Goal: Find specific page/section: Find specific page/section

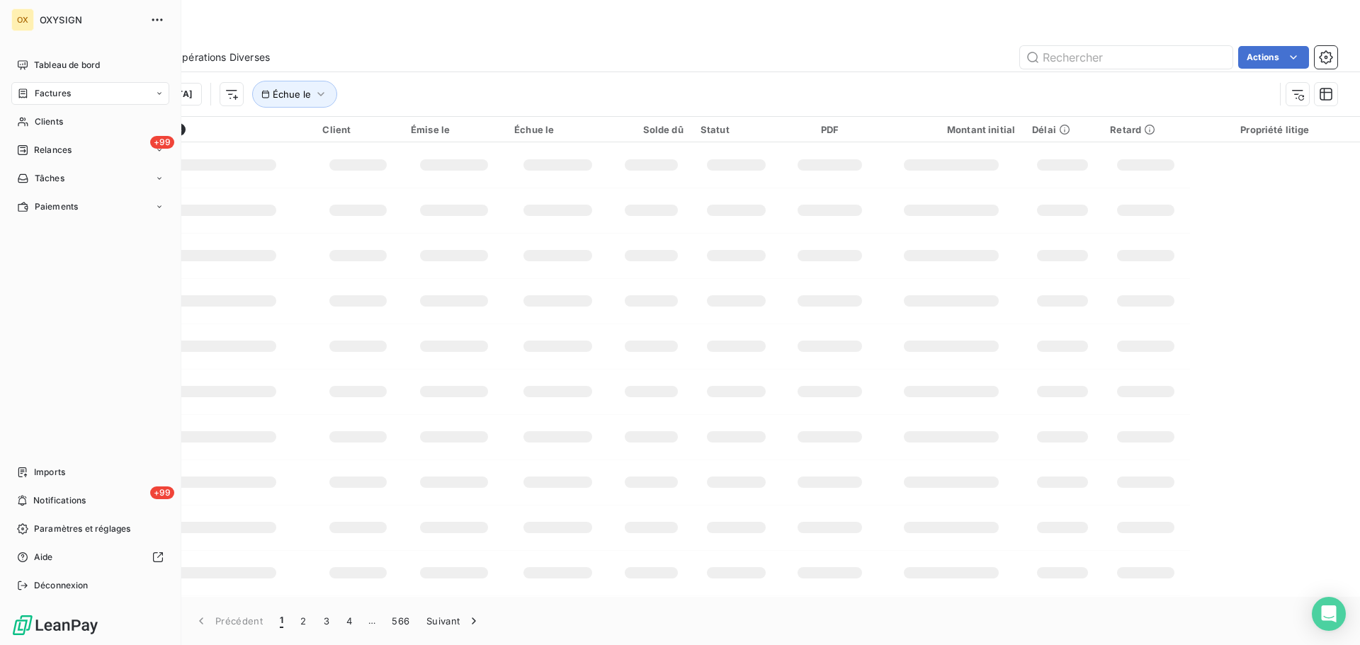
drag, startPoint x: 44, startPoint y: 86, endPoint x: 162, endPoint y: 80, distance: 118.5
click at [45, 86] on div "Factures" at bounding box center [90, 93] width 158 height 23
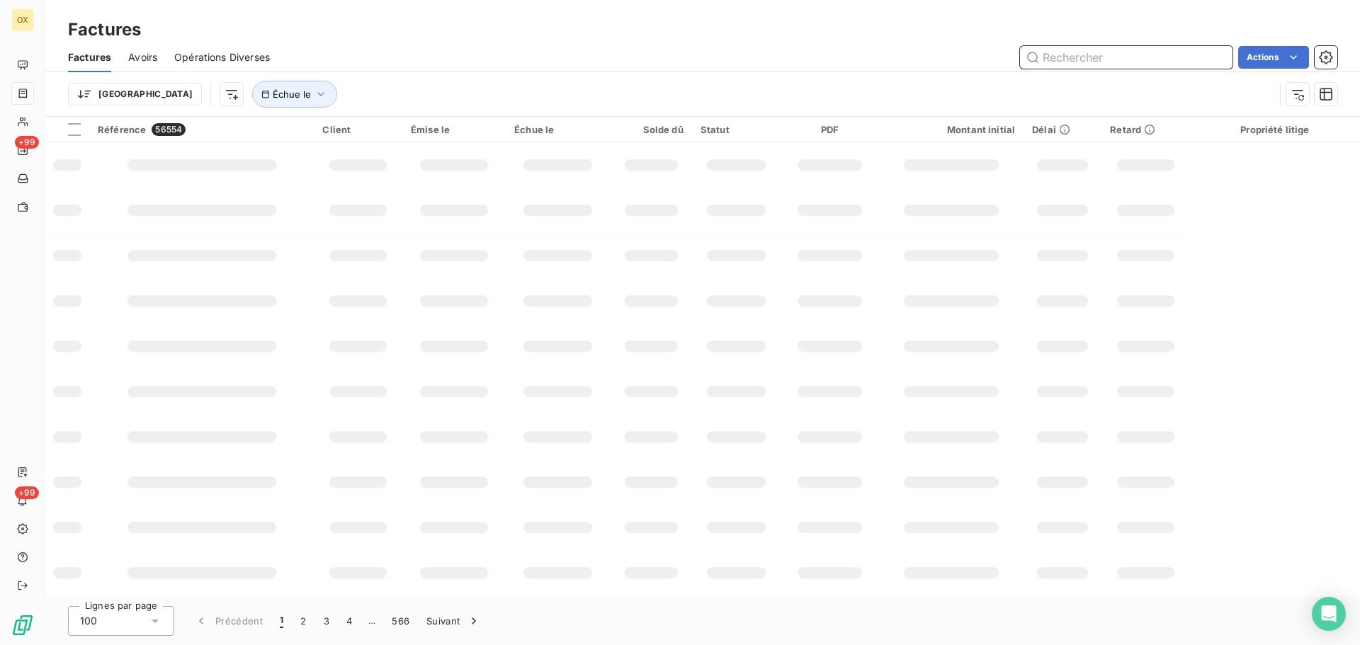
click at [1058, 52] on input "text" at bounding box center [1126, 57] width 213 height 23
click at [333, 89] on div "Trier Échue le" at bounding box center [671, 94] width 1206 height 27
click at [1090, 60] on input "272648" at bounding box center [1126, 57] width 213 height 23
click at [1119, 60] on input "272648" at bounding box center [1126, 57] width 213 height 23
drag, startPoint x: 1110, startPoint y: 60, endPoint x: 1045, endPoint y: 63, distance: 65.2
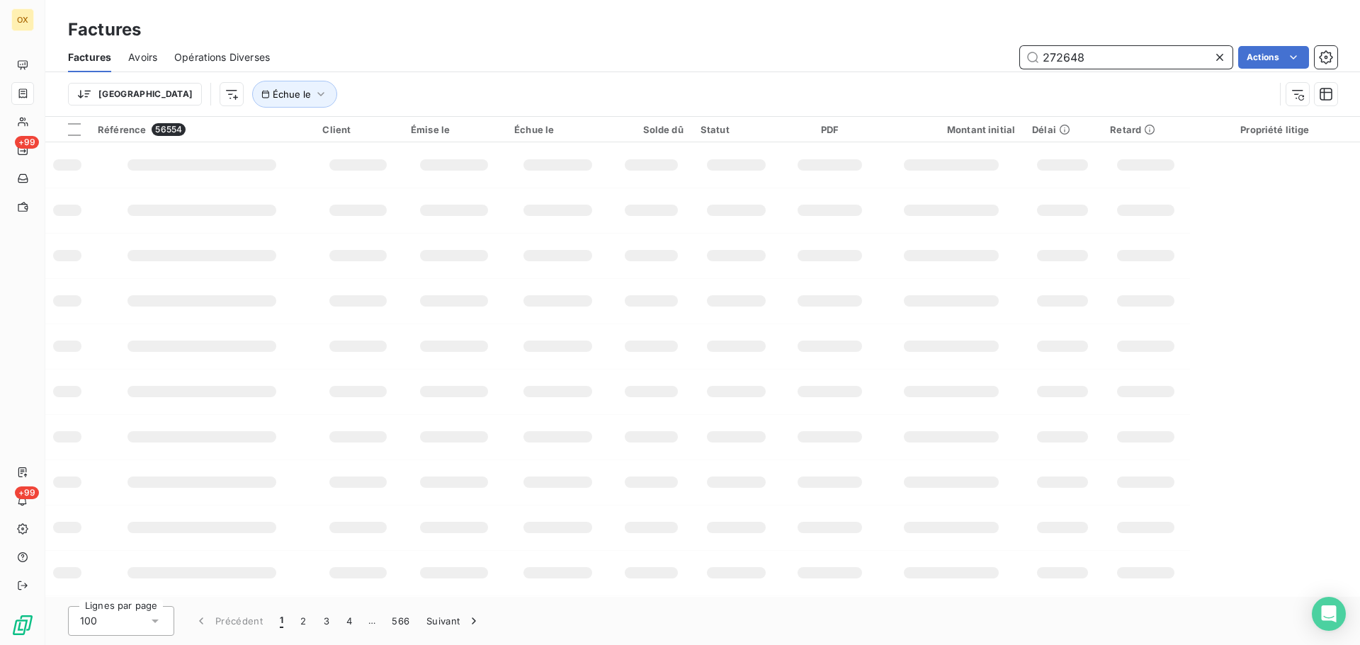
click at [1045, 63] on input "272648" at bounding box center [1126, 57] width 213 height 23
type input "272648"
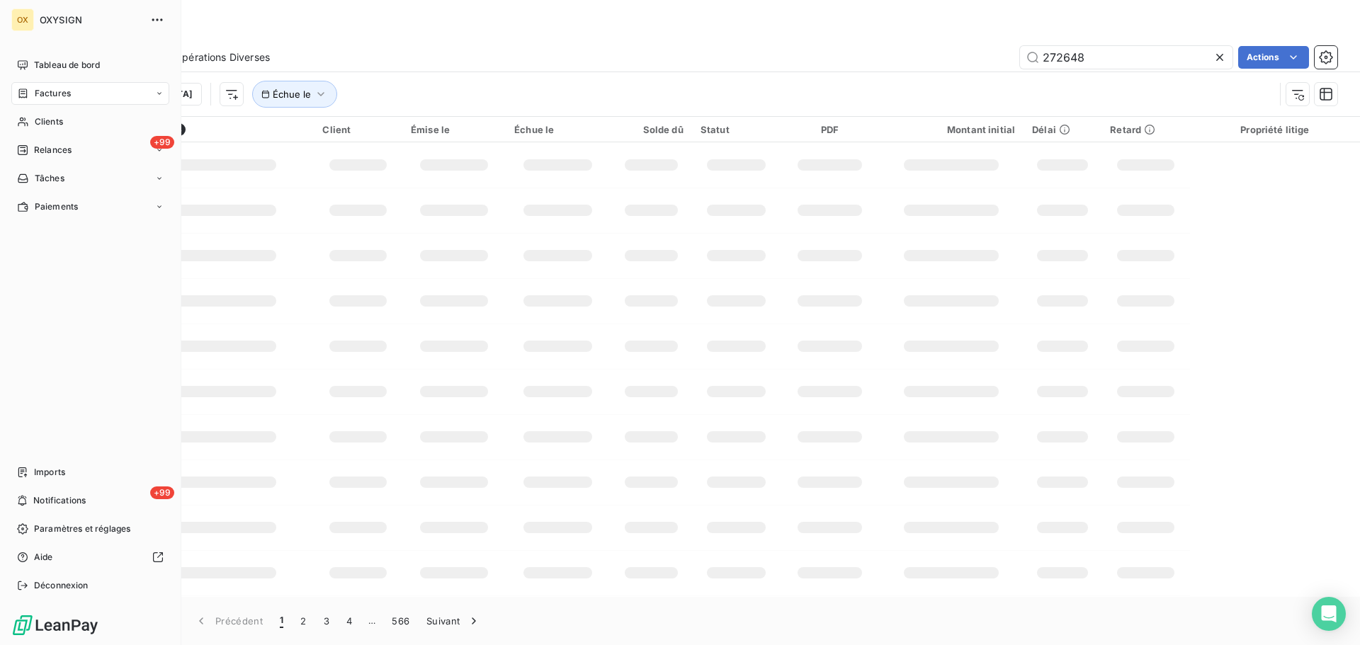
click at [58, 96] on span "Factures" at bounding box center [53, 93] width 36 height 13
click at [68, 116] on span "Factures" at bounding box center [52, 121] width 36 height 13
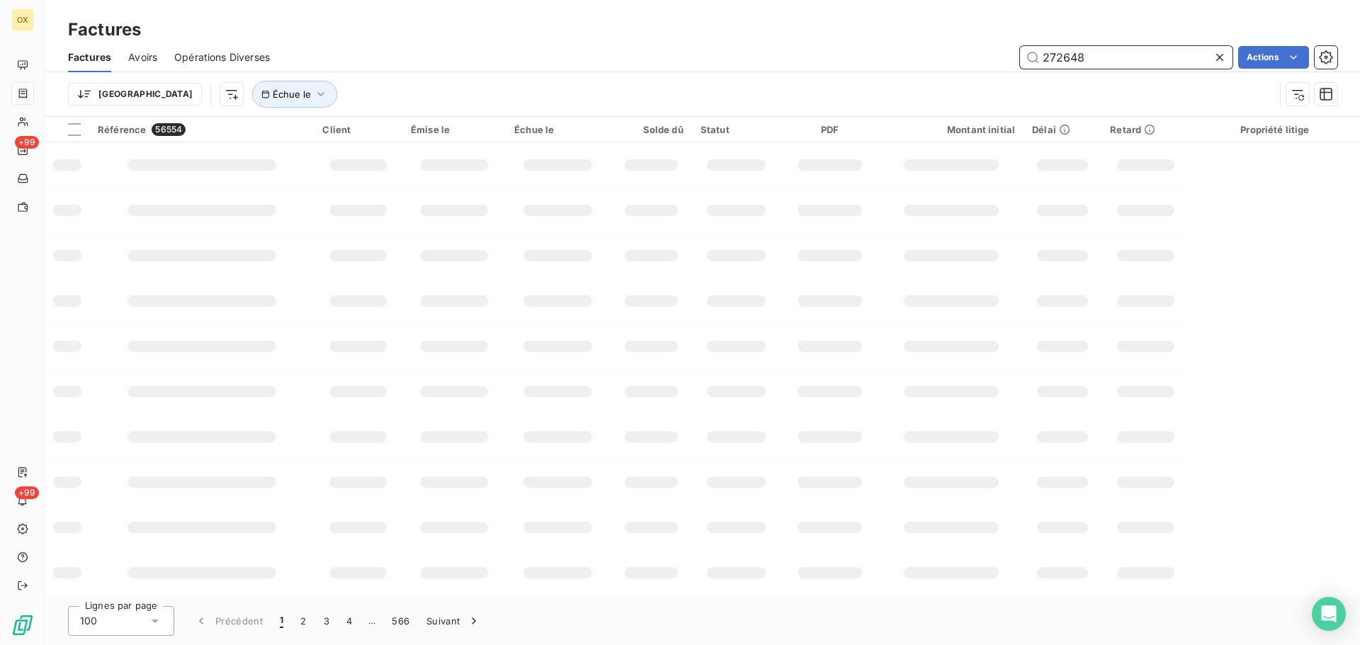
drag, startPoint x: 1104, startPoint y: 58, endPoint x: 1005, endPoint y: 77, distance: 101.0
click at [1005, 77] on div "Factures Avoirs Opérations Diverses 272648 Actions Trier Échue le" at bounding box center [702, 80] width 1315 height 74
type input "276887"
click at [1119, 63] on input "276887" at bounding box center [1126, 57] width 213 height 23
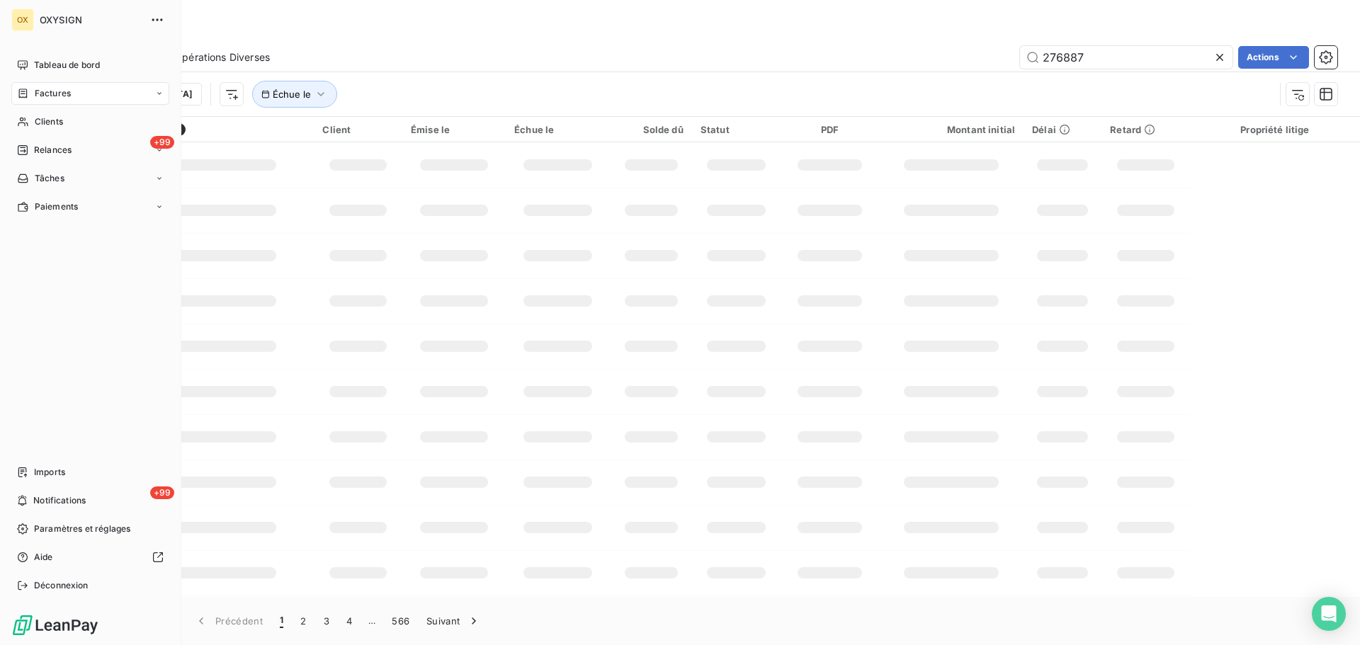
click at [56, 95] on span "Factures" at bounding box center [53, 93] width 36 height 13
click at [71, 118] on div "Factures" at bounding box center [98, 122] width 141 height 23
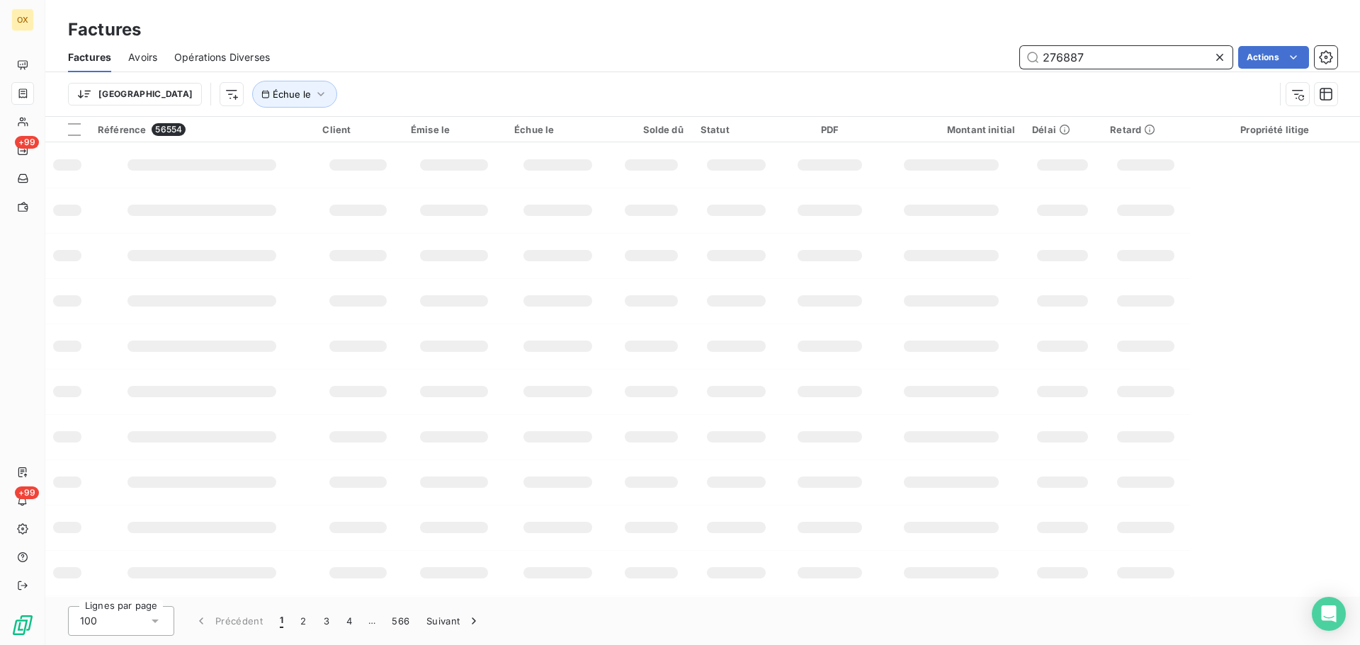
drag, startPoint x: 1141, startPoint y: 59, endPoint x: 1034, endPoint y: 70, distance: 108.3
click at [1034, 70] on div "Factures Avoirs Opérations Diverses 276887 Actions" at bounding box center [702, 58] width 1315 height 30
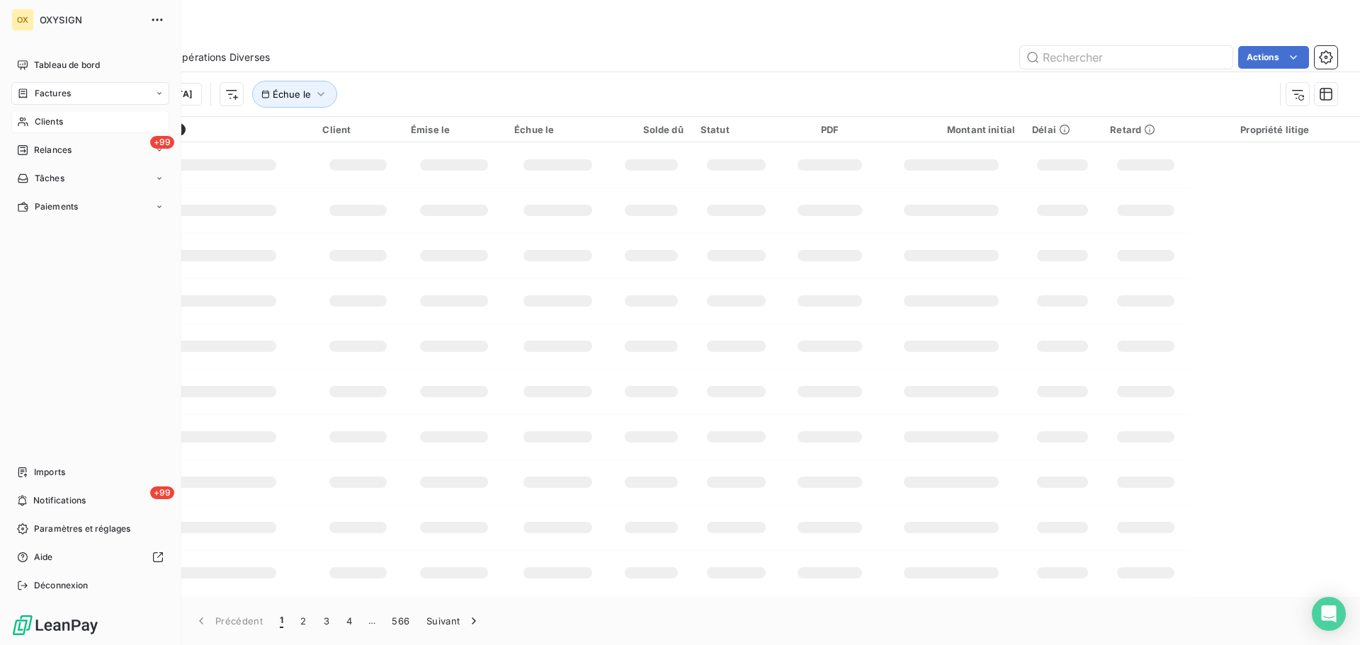
click at [44, 115] on span "Clients" at bounding box center [49, 121] width 28 height 13
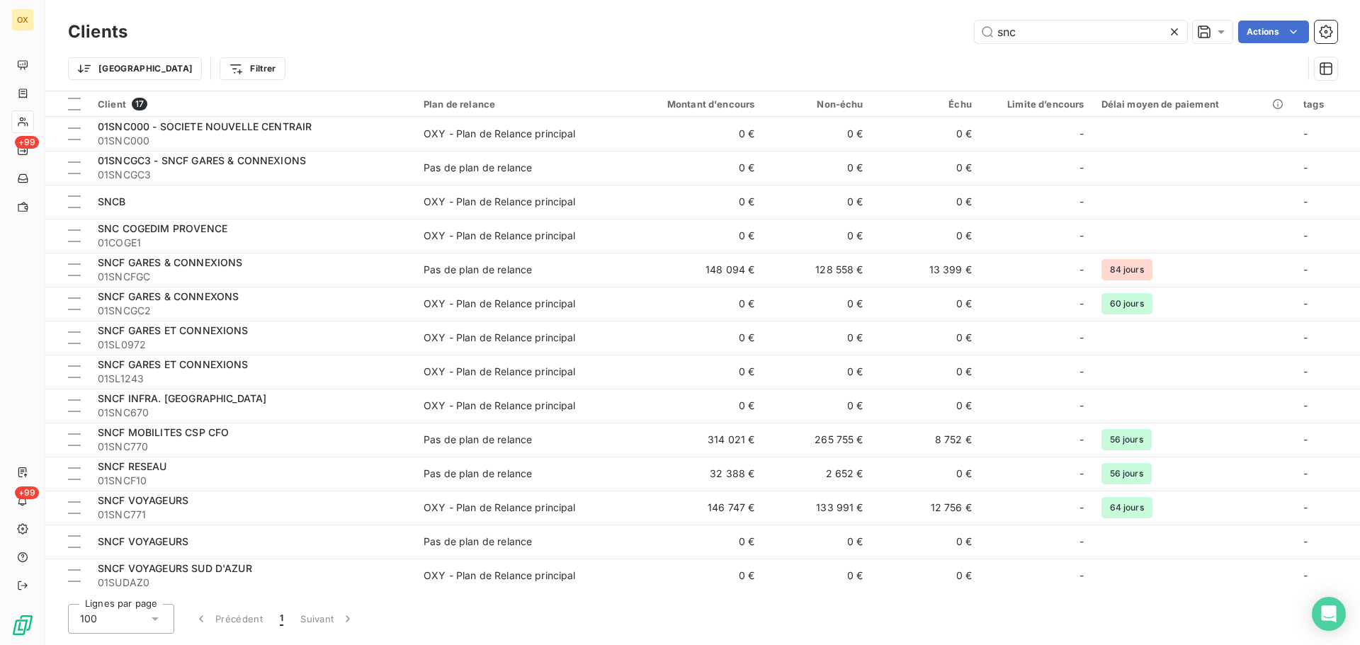
click at [1173, 28] on icon at bounding box center [1174, 32] width 14 height 14
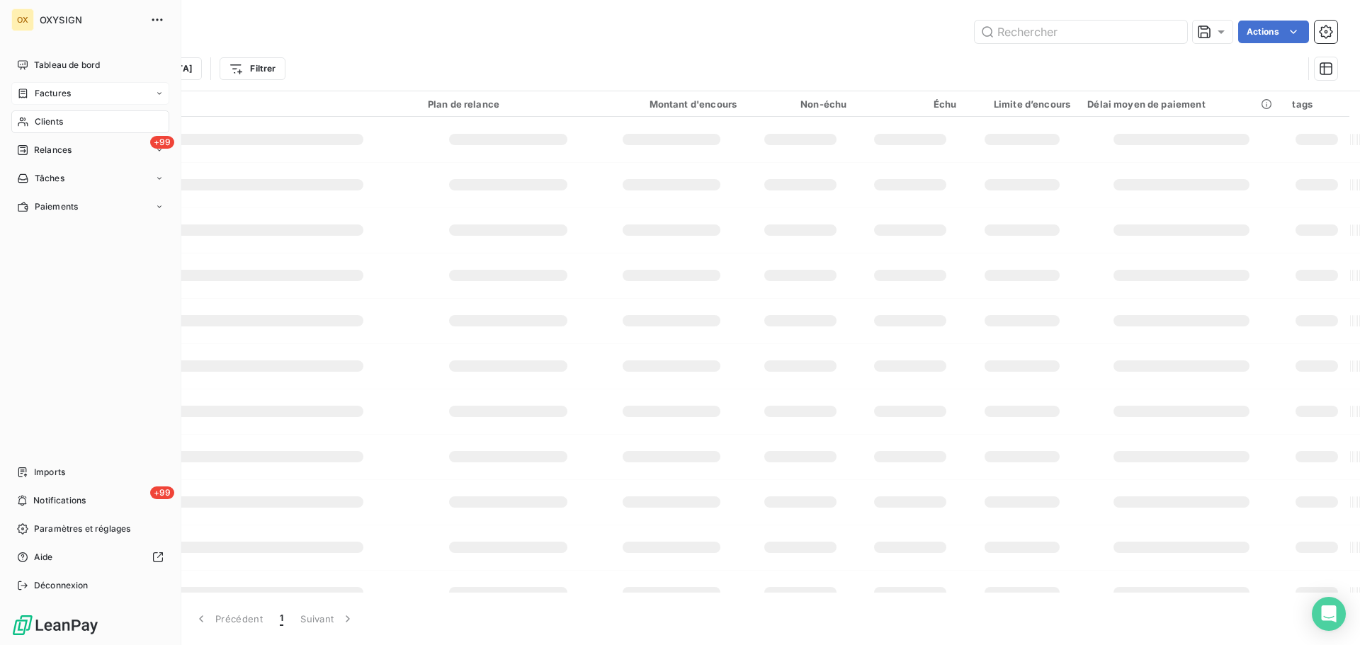
click at [59, 93] on span "Factures" at bounding box center [53, 93] width 36 height 13
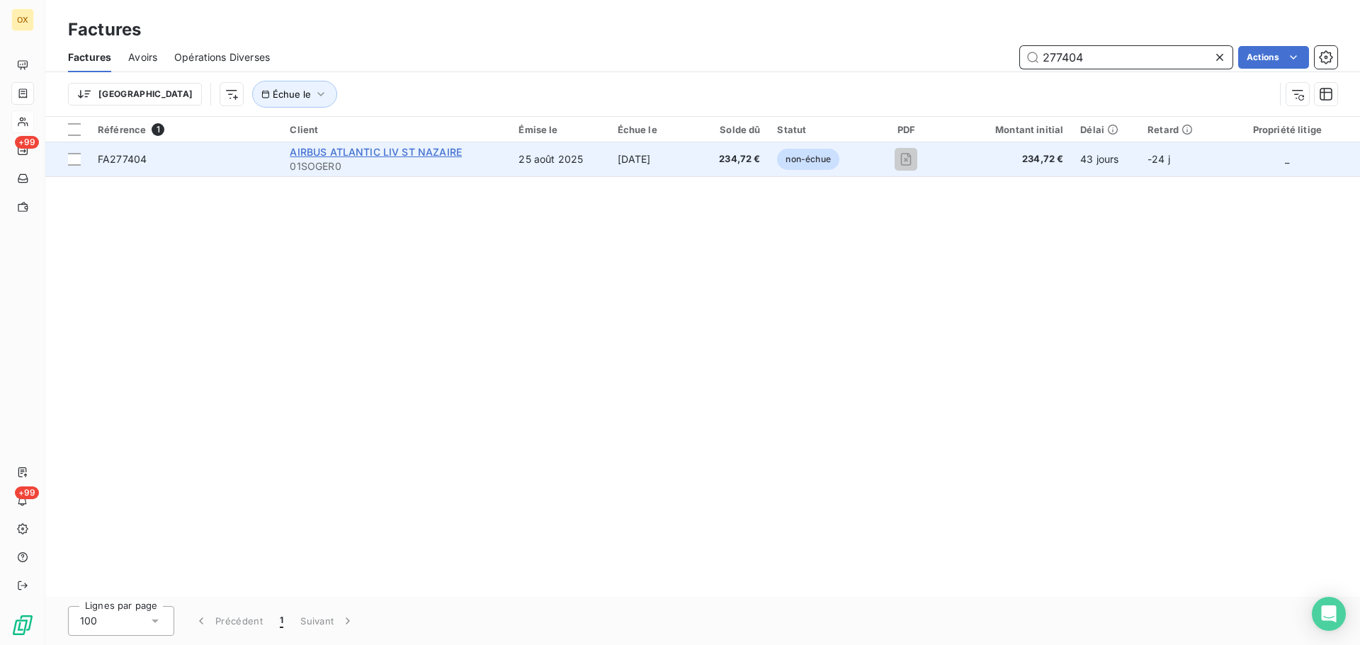
type input "277404"
click at [310, 154] on span "AIRBUS ATLANTIC LIV ST NAZAIRE" at bounding box center [376, 152] width 172 height 12
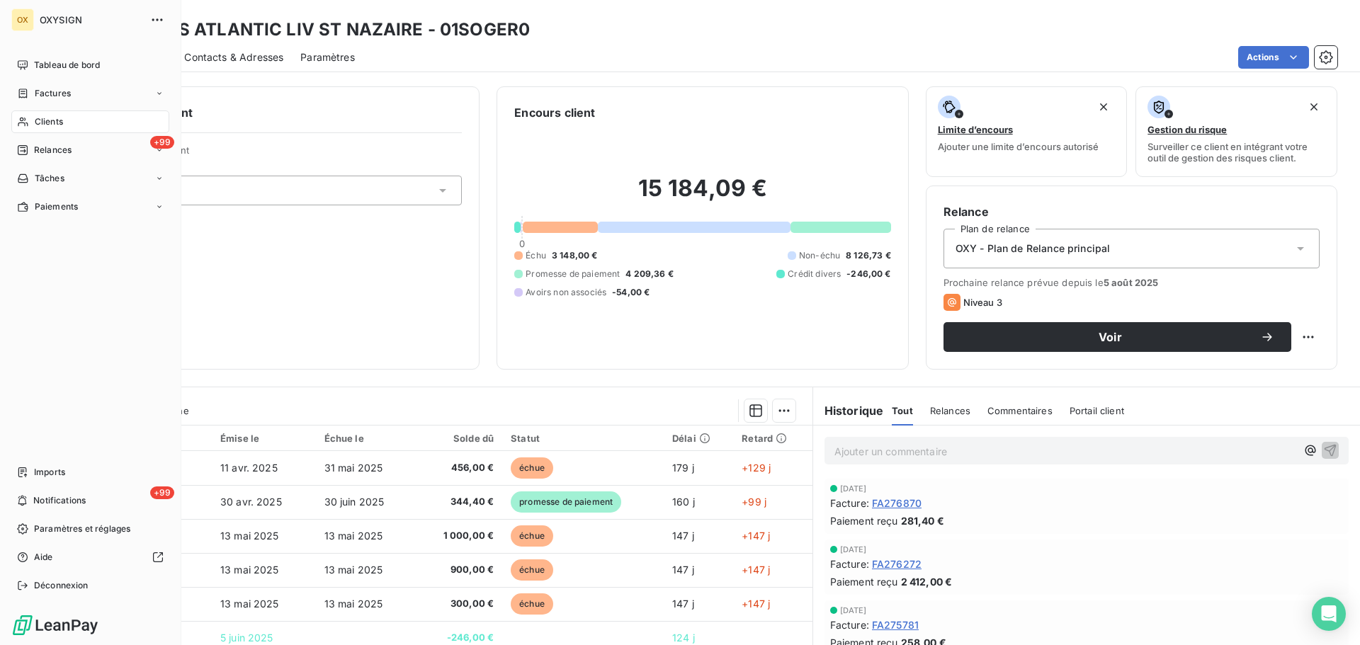
click at [56, 120] on span "Clients" at bounding box center [49, 121] width 28 height 13
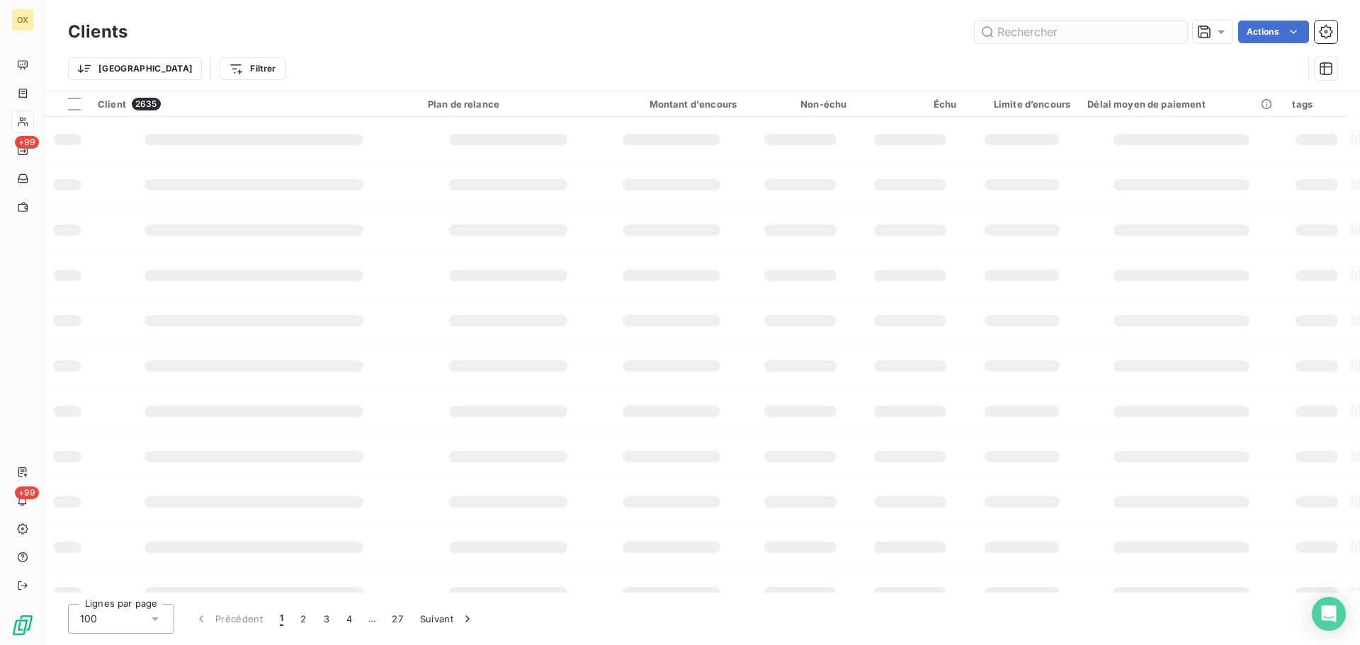
click at [1041, 27] on input "text" at bounding box center [1081, 32] width 213 height 23
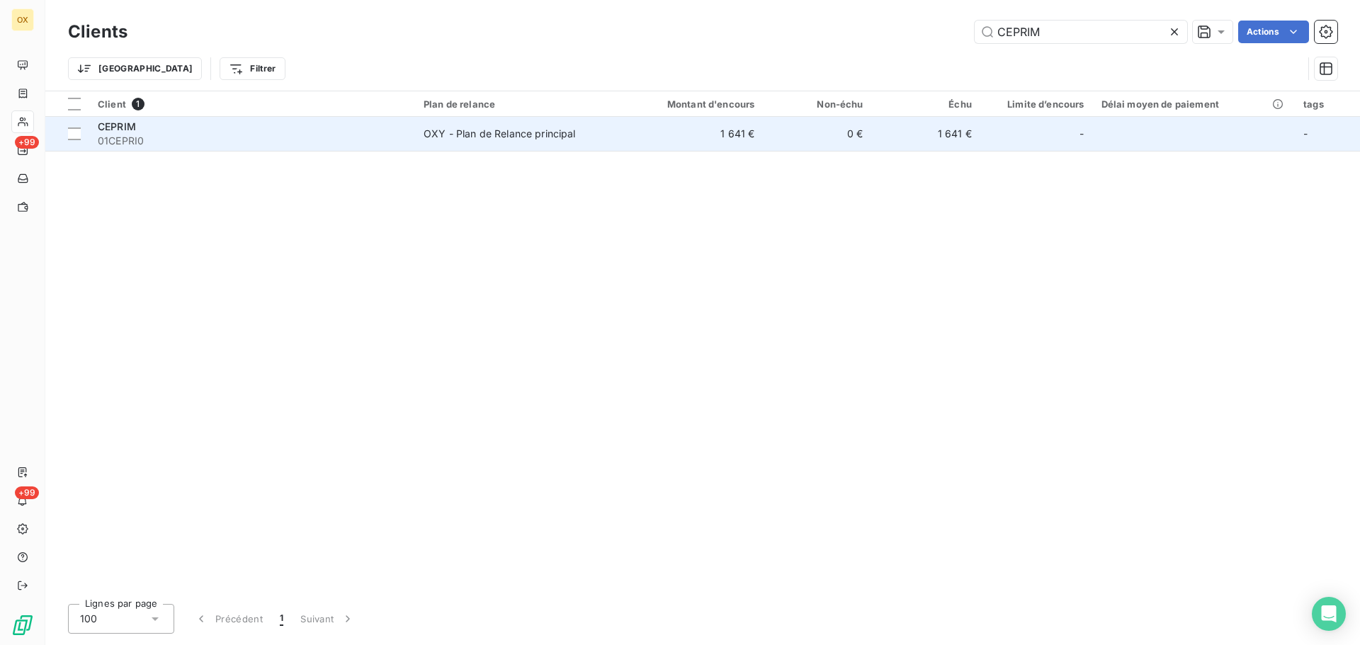
type input "CEPRIM"
click at [141, 125] on div "CEPRIM" at bounding box center [252, 127] width 309 height 14
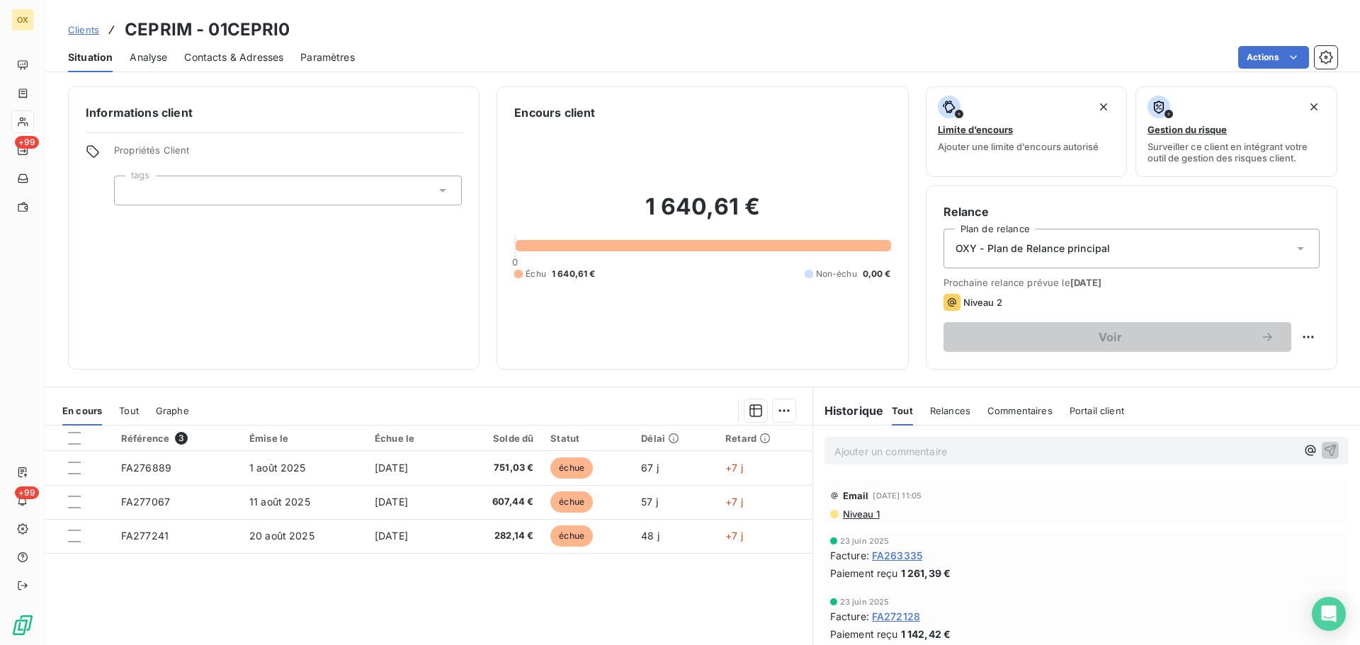
click at [1037, 444] on p "Ajouter un commentaire ﻿" at bounding box center [1065, 452] width 462 height 18
click at [1323, 449] on icon "button" at bounding box center [1330, 450] width 14 height 14
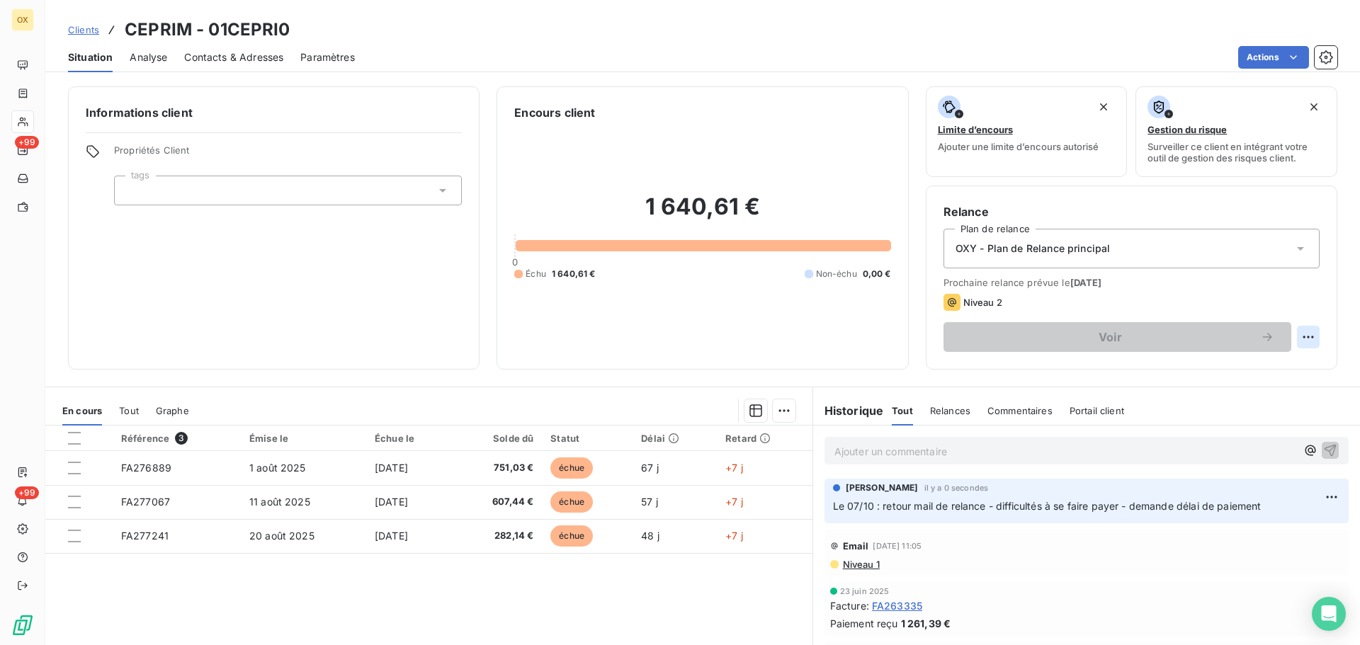
click at [1299, 336] on html "OX +99 +99 Clients CEPRIM - 01CEPRI0 Situation Analyse Contacts & Adresses Para…" at bounding box center [680, 322] width 1360 height 645
click at [1249, 369] on div "Replanifier cette action" at bounding box center [1239, 368] width 127 height 23
select select "9"
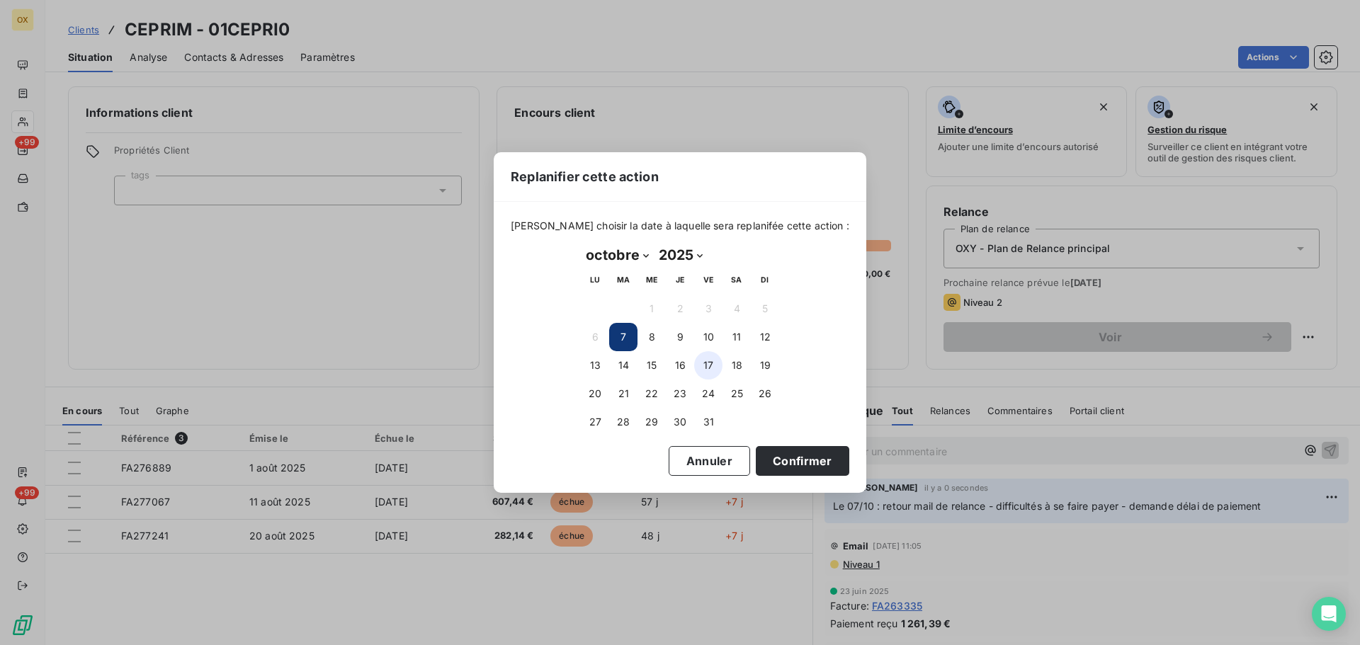
click at [711, 363] on button "17" at bounding box center [708, 365] width 28 height 28
drag, startPoint x: 789, startPoint y: 460, endPoint x: 786, endPoint y: 443, distance: 17.2
click at [789, 459] on button "Confirmer" at bounding box center [803, 461] width 94 height 30
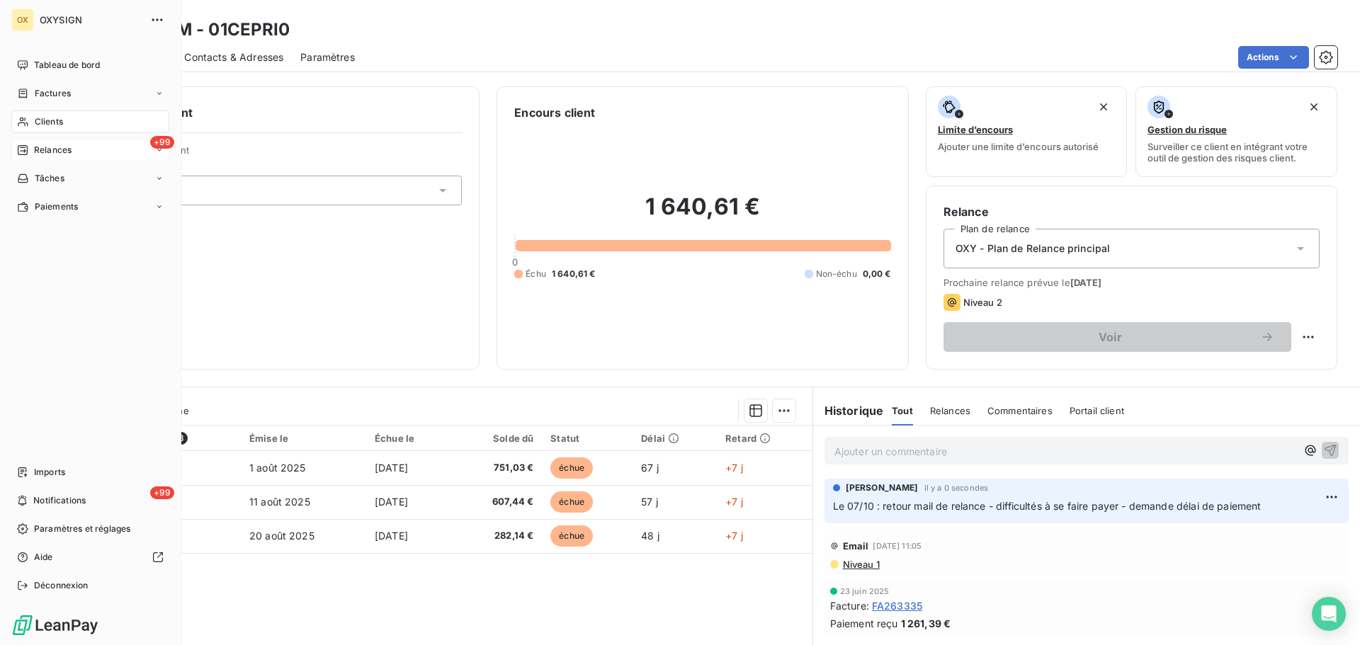
click at [38, 149] on span "Relances" at bounding box center [53, 150] width 38 height 13
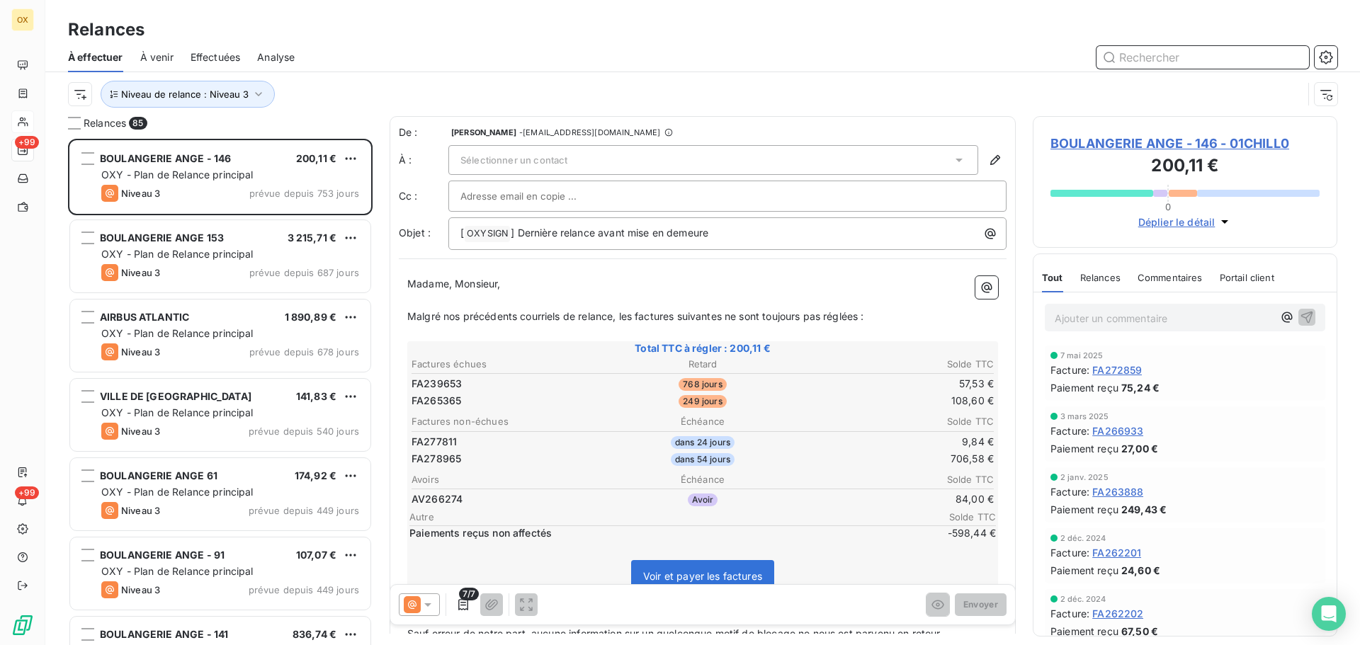
scroll to position [11, 11]
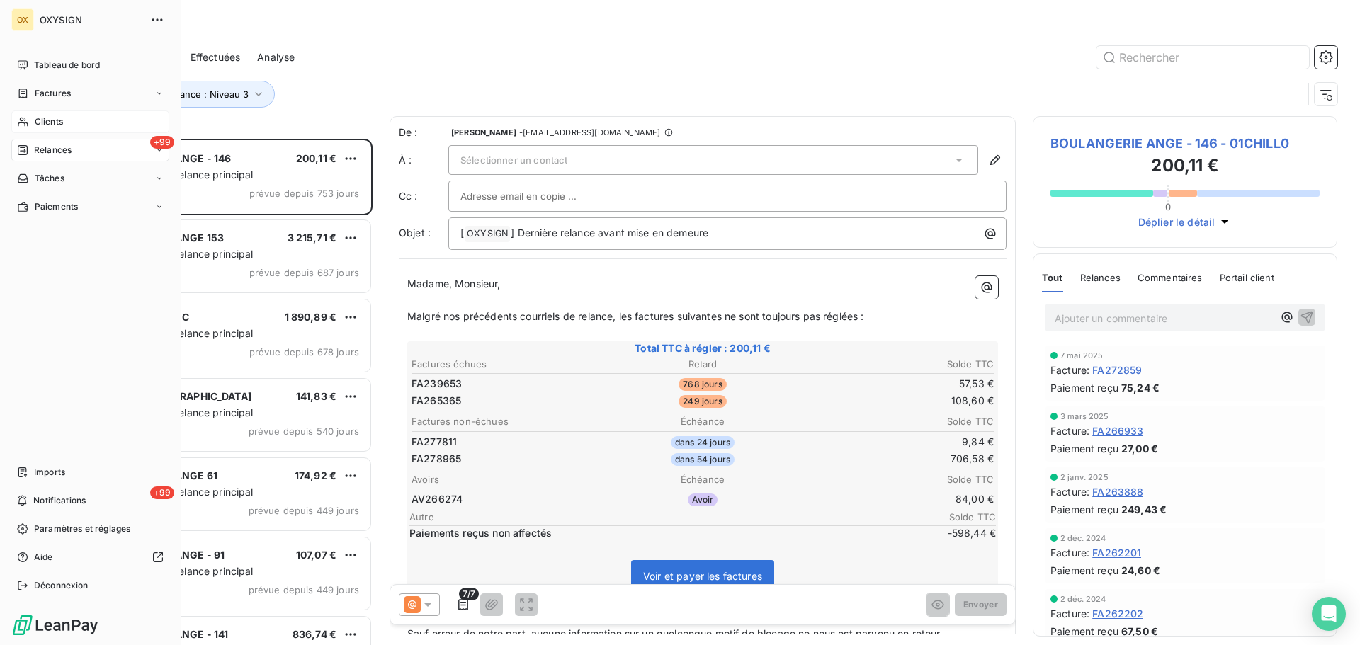
click at [47, 94] on span "Factures" at bounding box center [53, 93] width 36 height 13
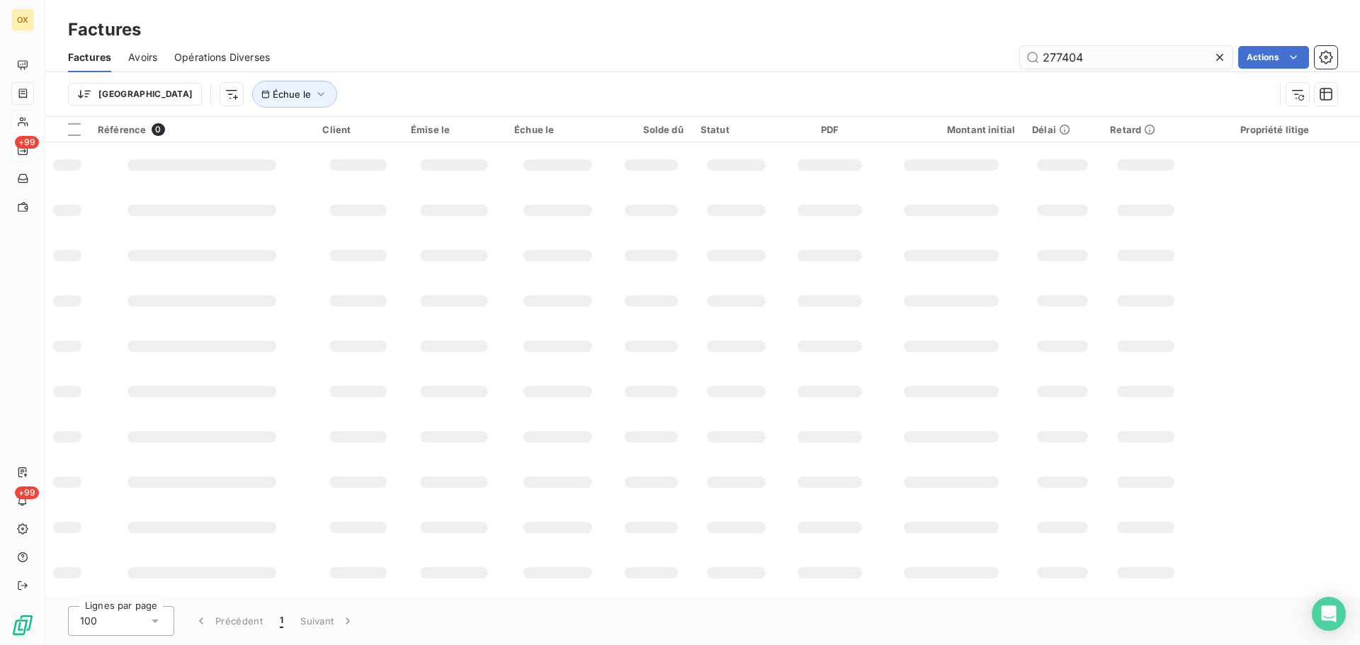
drag, startPoint x: 1083, startPoint y: 62, endPoint x: 1034, endPoint y: 67, distance: 49.8
click at [1034, 67] on input "277404" at bounding box center [1126, 57] width 213 height 23
type input "271984"
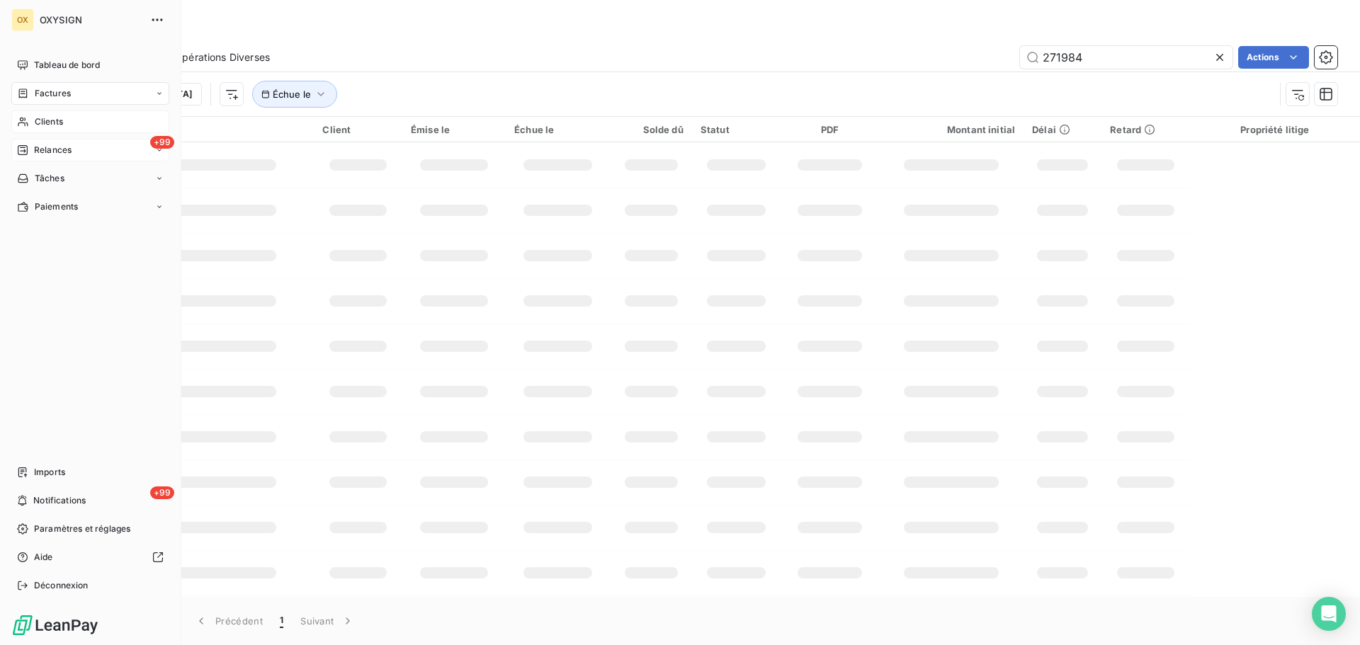
click at [38, 119] on span "Clients" at bounding box center [49, 121] width 28 height 13
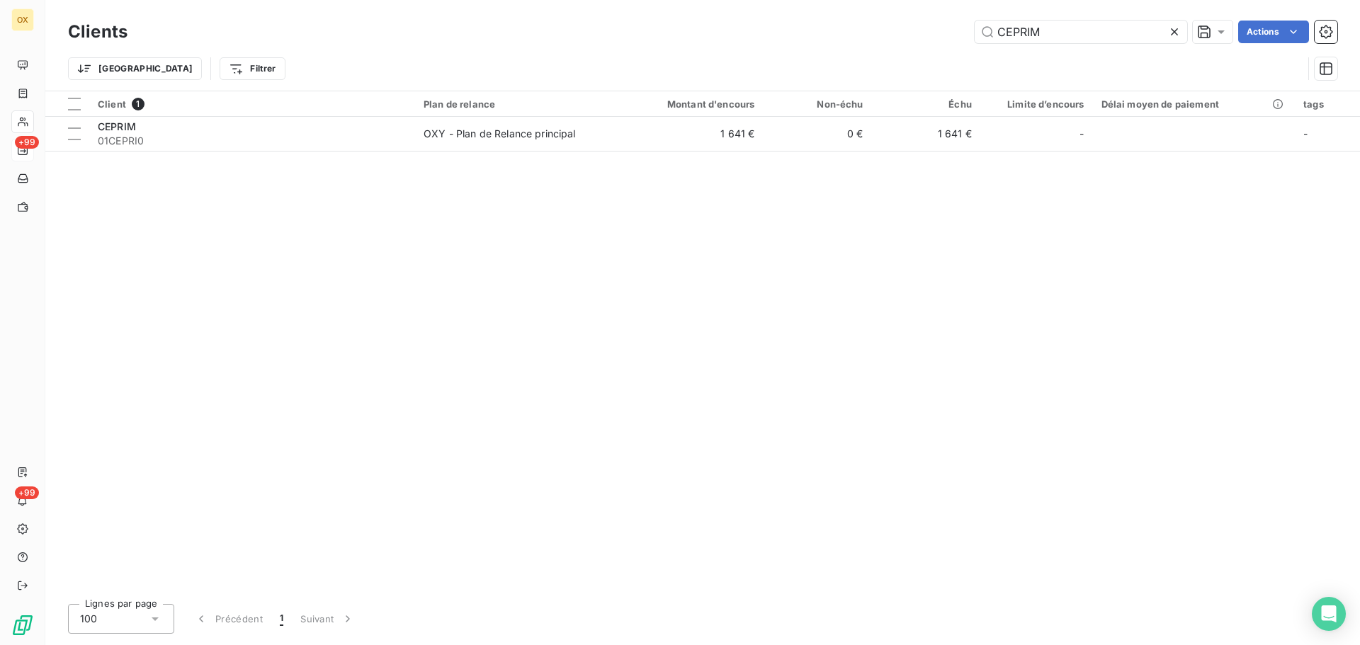
click at [1175, 28] on icon at bounding box center [1174, 32] width 14 height 14
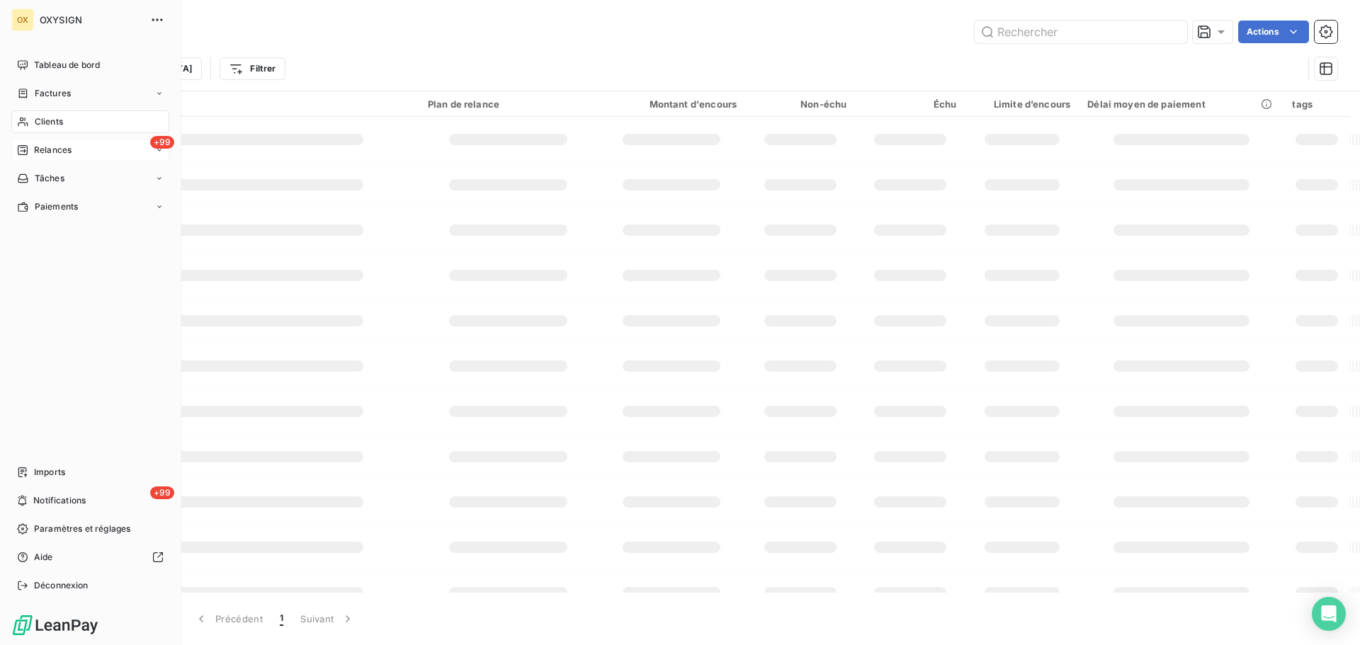
click at [41, 90] on span "Factures" at bounding box center [53, 93] width 36 height 13
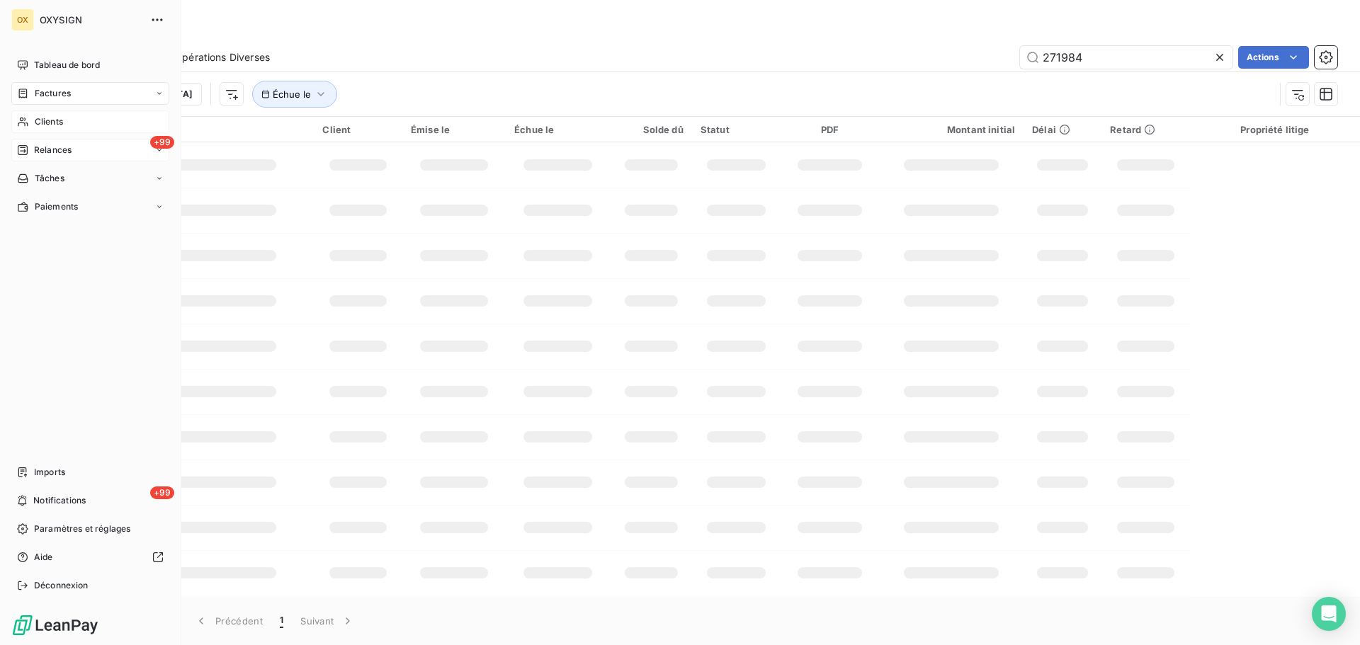
click at [40, 91] on span "Factures" at bounding box center [53, 93] width 36 height 13
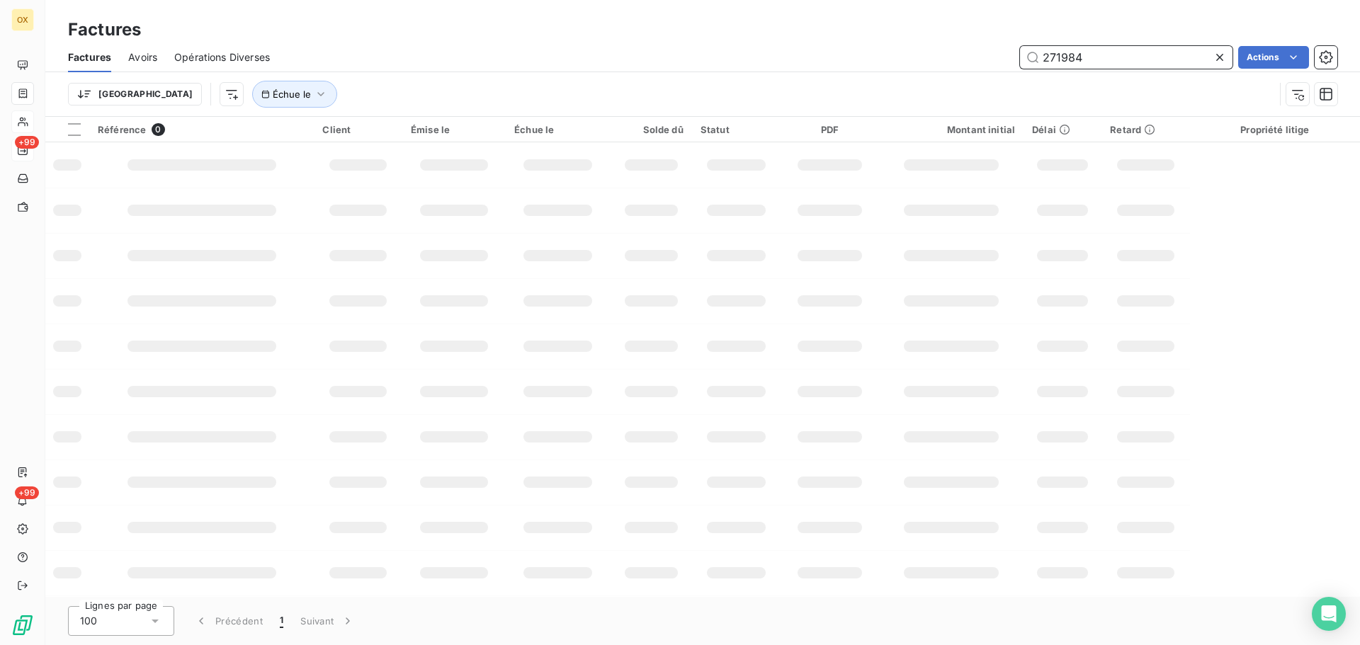
drag, startPoint x: 1094, startPoint y: 67, endPoint x: 1023, endPoint y: 70, distance: 71.6
click at [1026, 72] on div "Factures Avoirs Opérations Diverses 271984 Actions" at bounding box center [702, 58] width 1315 height 30
type input "276516"
click at [1217, 57] on icon at bounding box center [1220, 57] width 14 height 14
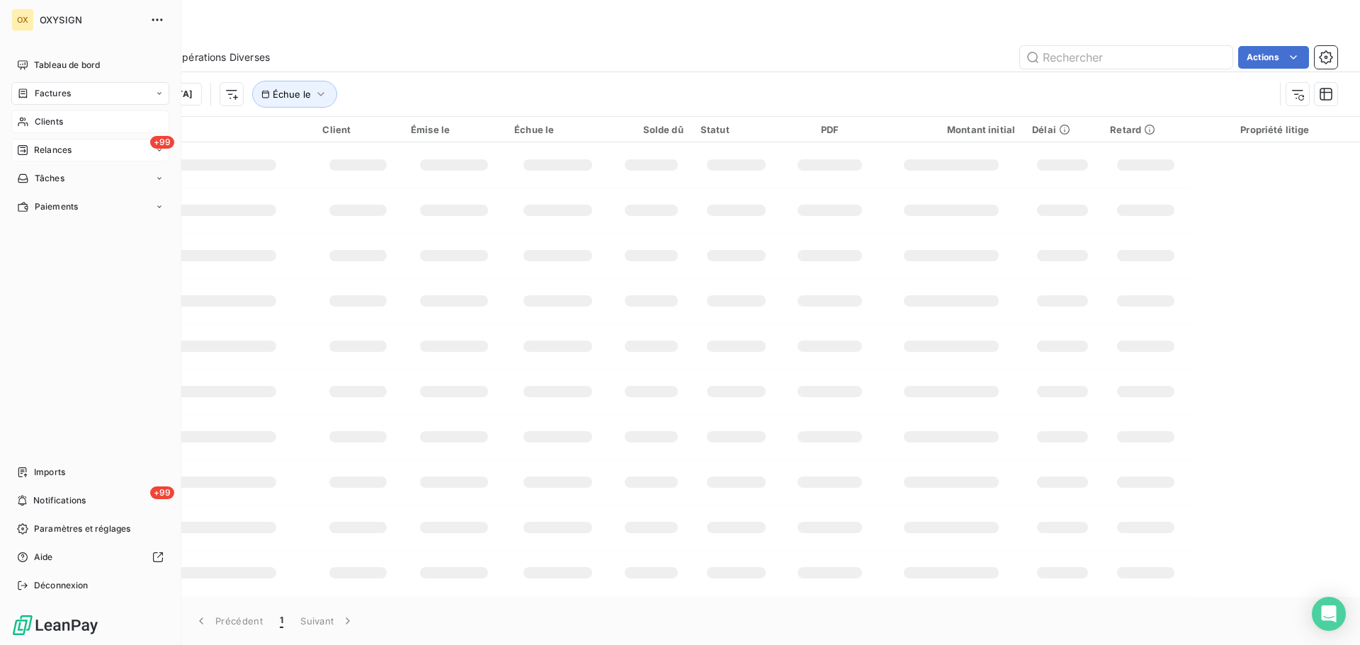
click at [45, 120] on span "Clients" at bounding box center [49, 121] width 28 height 13
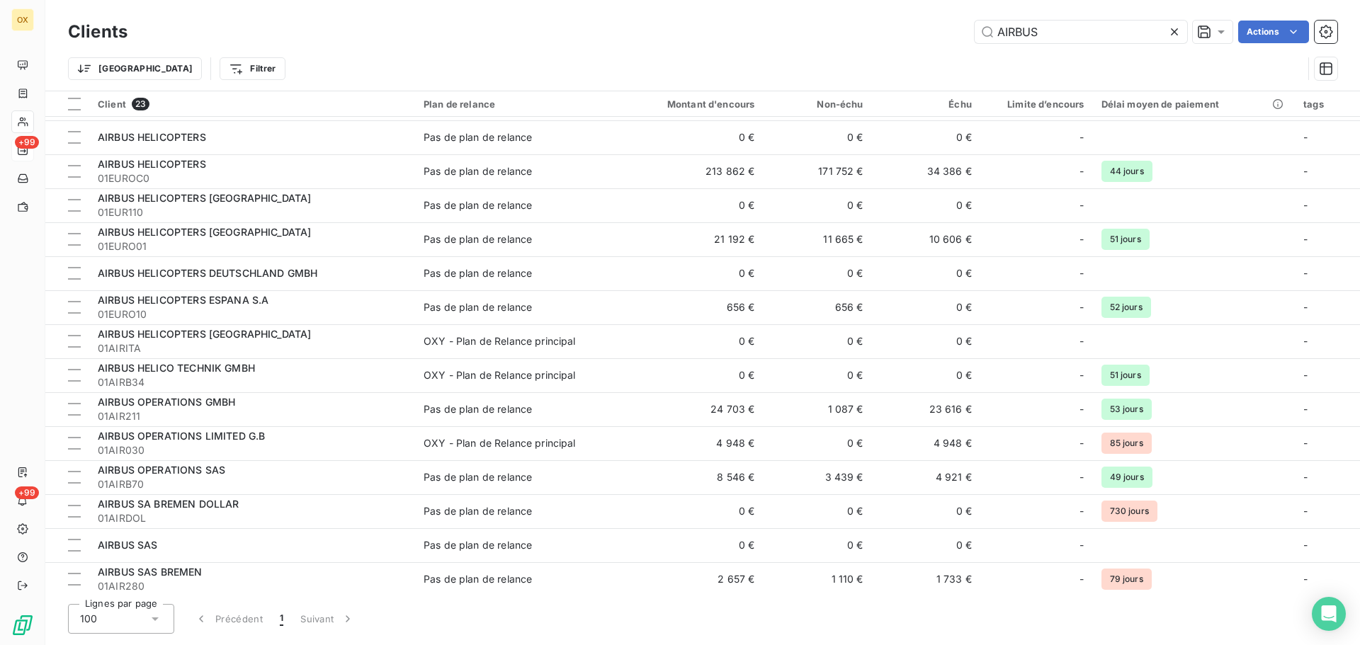
scroll to position [307, 0]
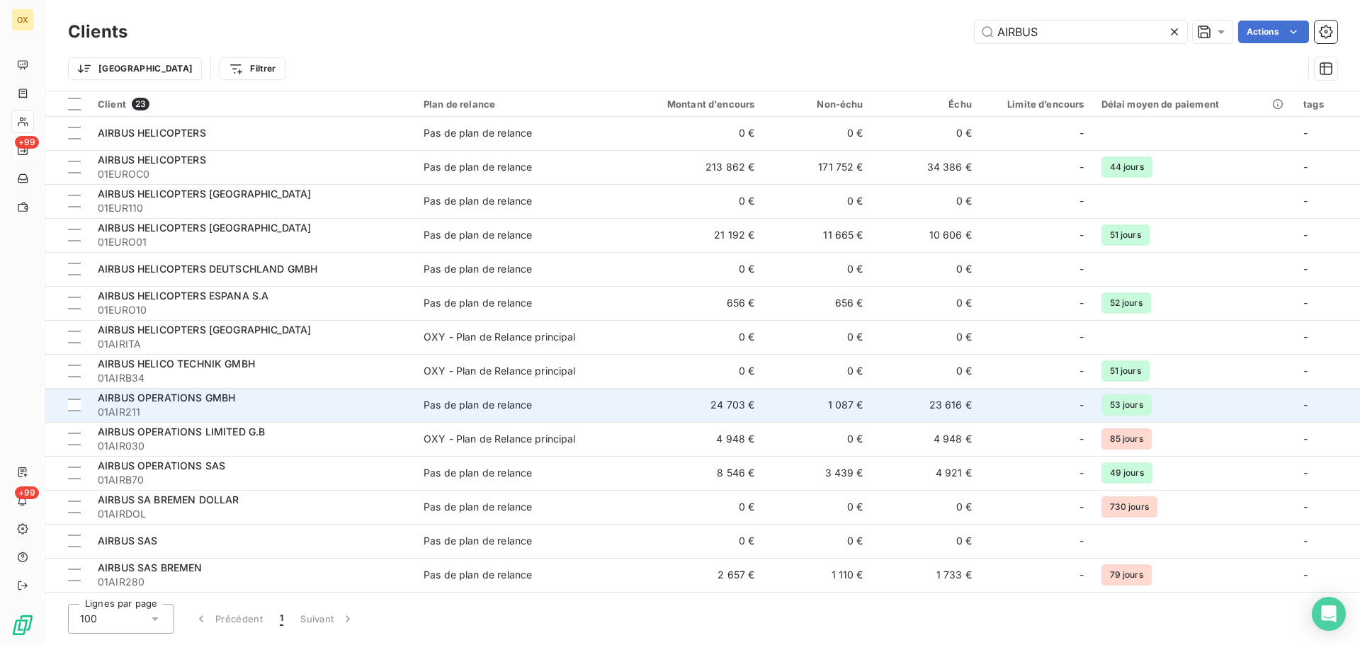
type input "AIRBUS"
click at [309, 409] on span "01AIR211" at bounding box center [252, 412] width 309 height 14
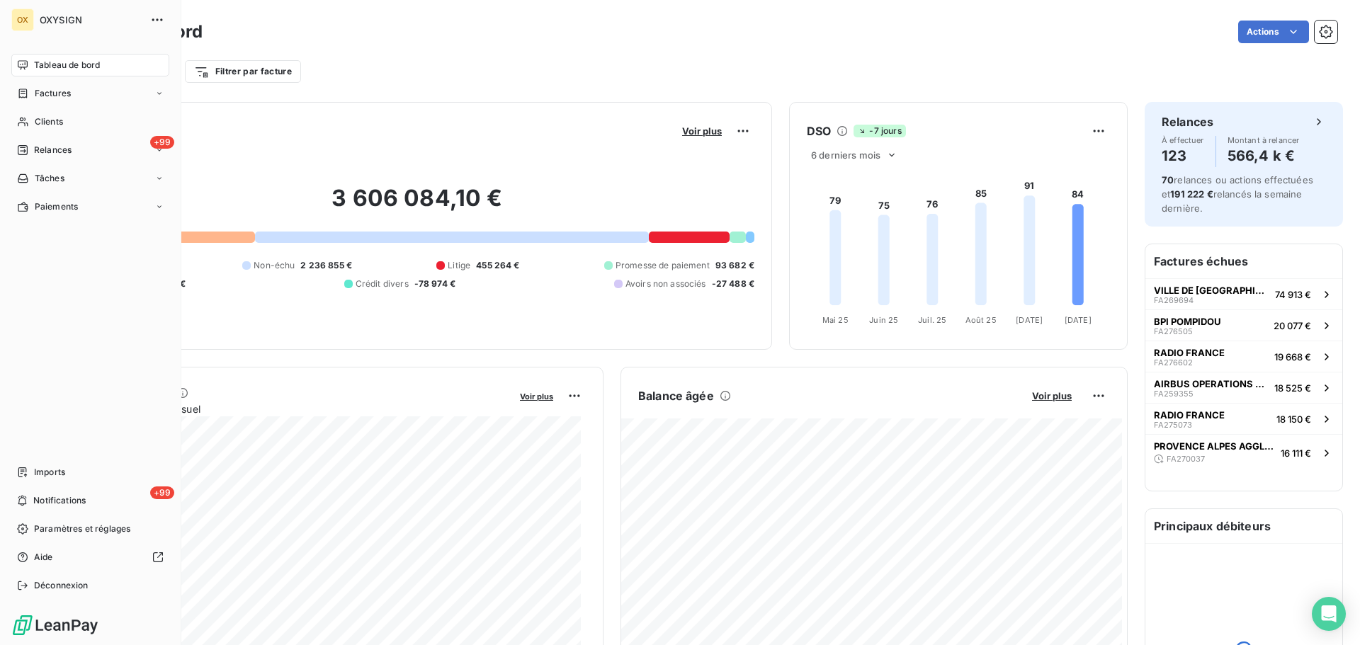
drag, startPoint x: 43, startPoint y: 96, endPoint x: 120, endPoint y: 78, distance: 79.2
click at [43, 96] on span "Factures" at bounding box center [53, 93] width 36 height 13
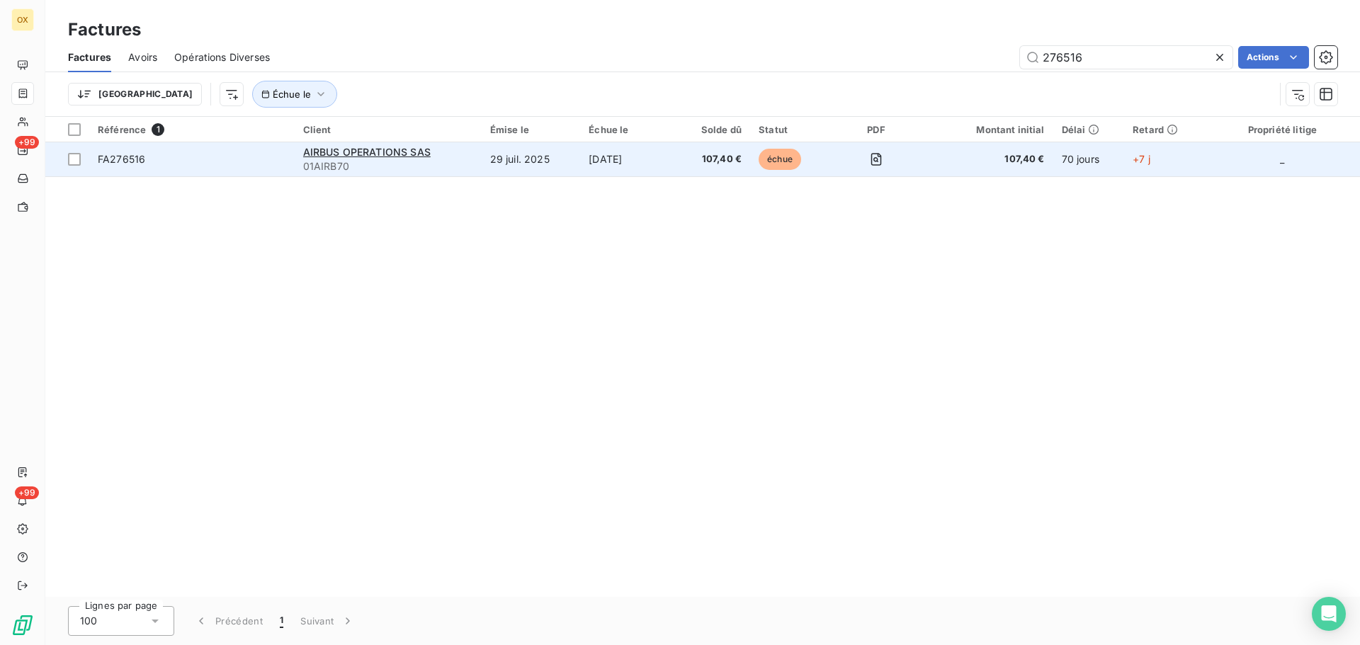
type input "276516"
click at [154, 155] on span "FA276516" at bounding box center [192, 159] width 188 height 14
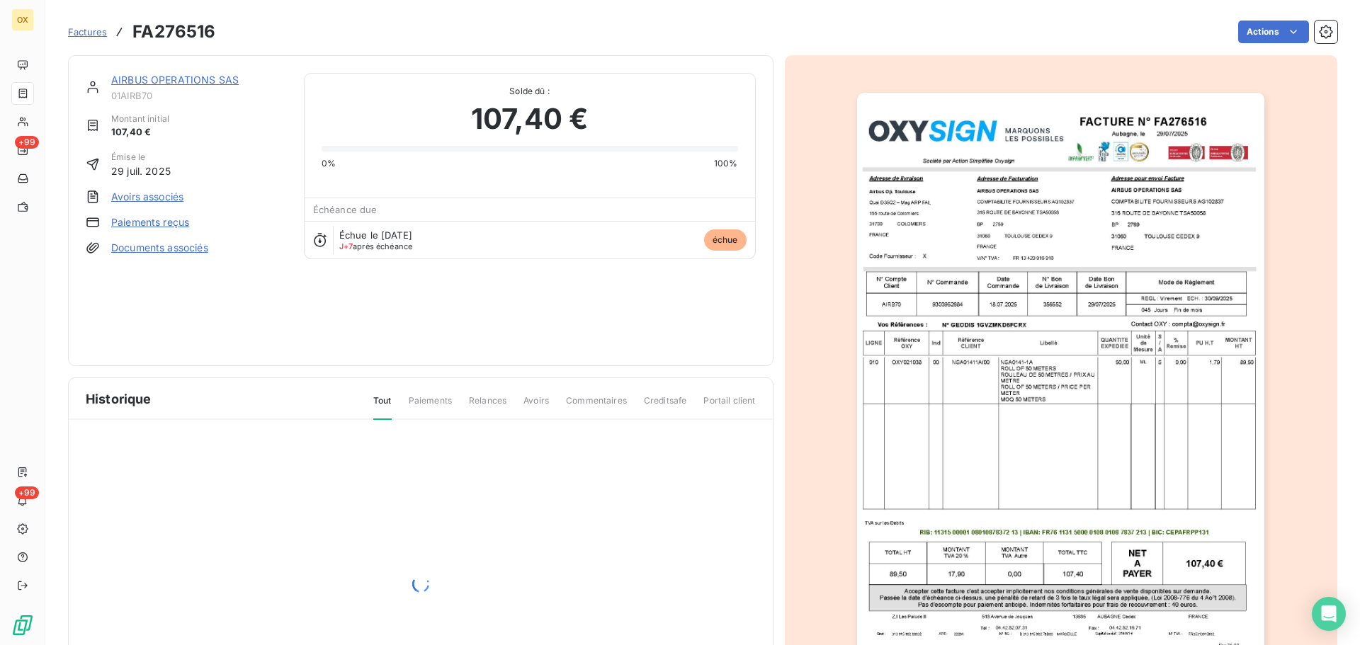
click at [1043, 197] on img "button" at bounding box center [1060, 381] width 407 height 577
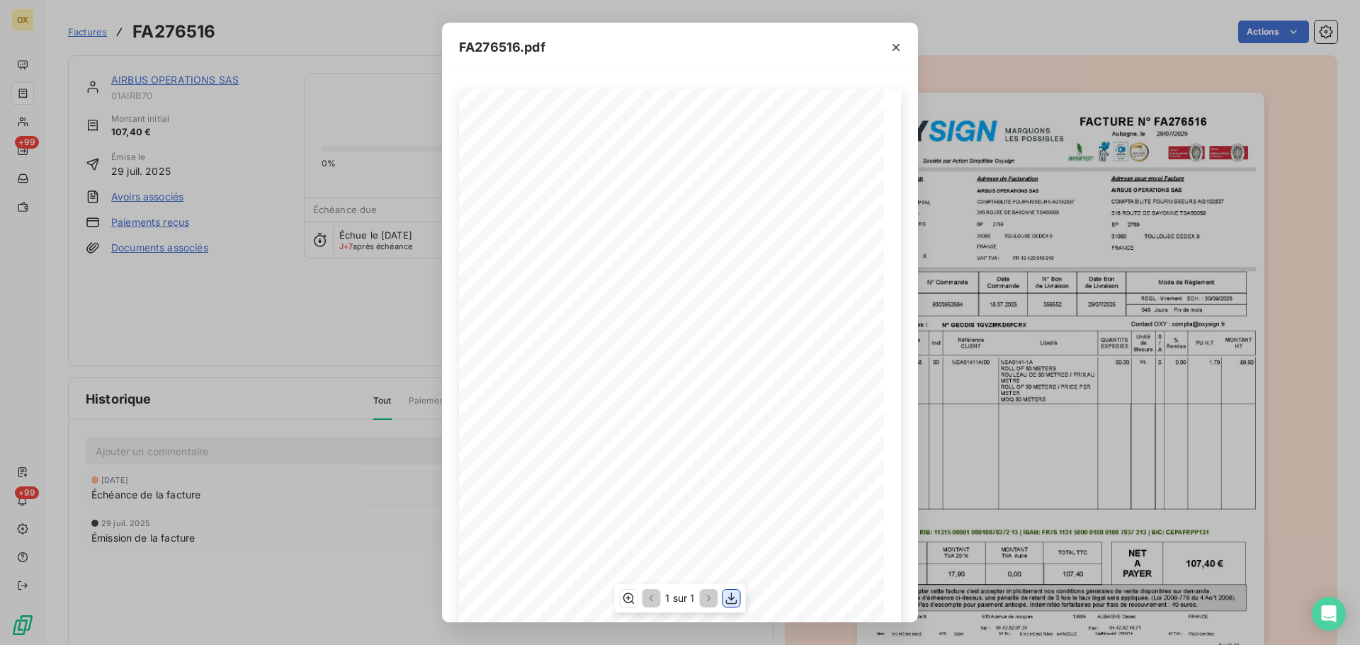
click at [732, 596] on icon "button" at bounding box center [731, 599] width 11 height 12
click at [894, 43] on icon "button" at bounding box center [896, 47] width 14 height 14
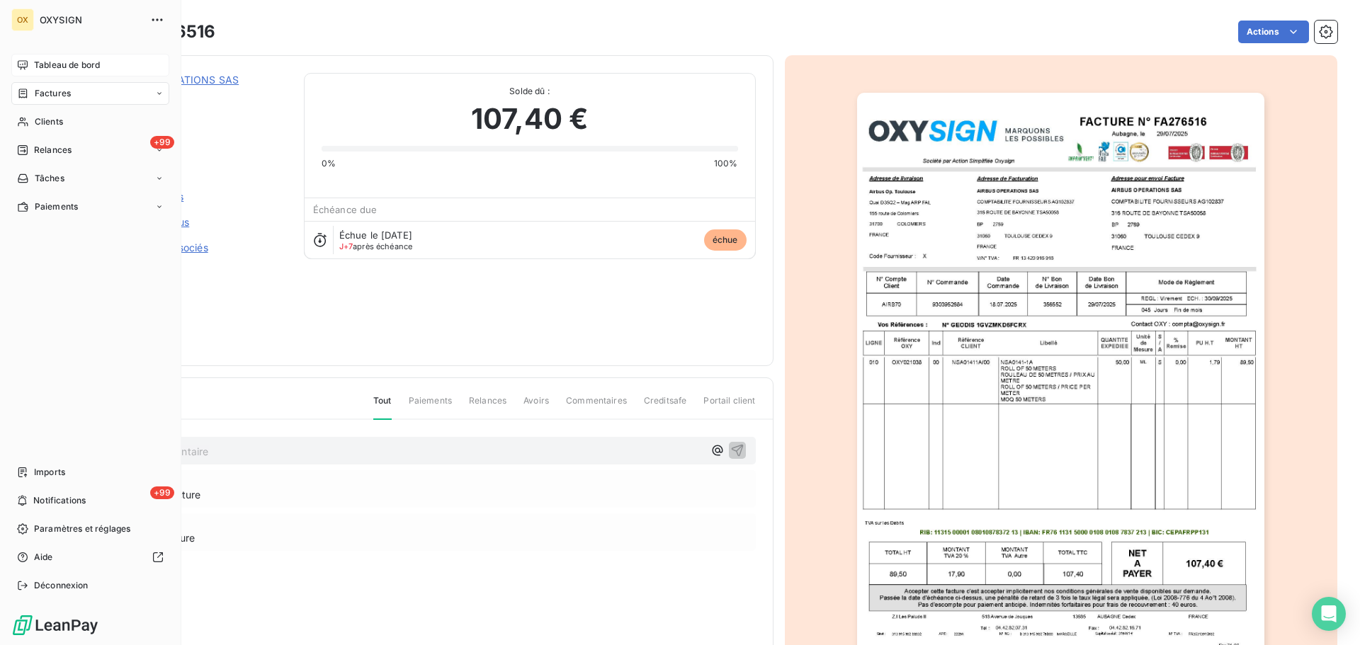
click at [40, 64] on span "Tableau de bord" at bounding box center [67, 65] width 66 height 13
